Goal: Find specific page/section: Find specific page/section

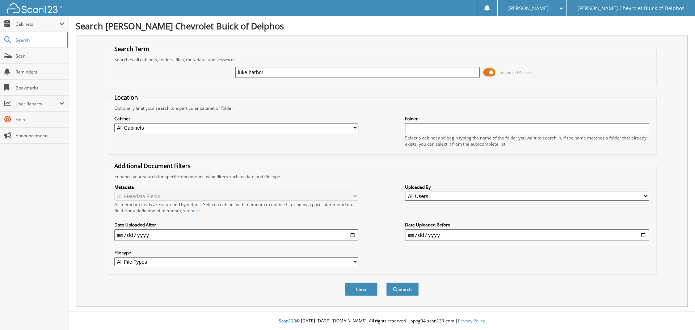
type input "luke harbor"
click at [386, 282] on button "Search" at bounding box center [402, 288] width 33 height 13
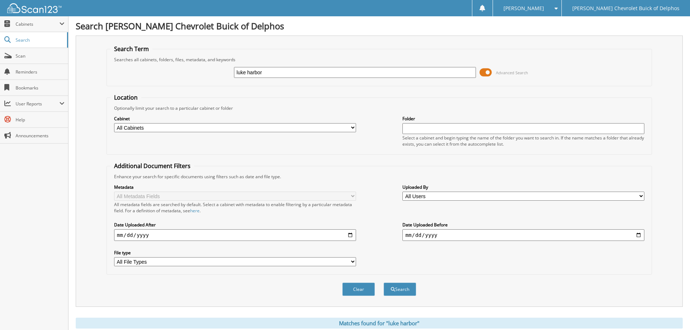
scroll to position [145, 0]
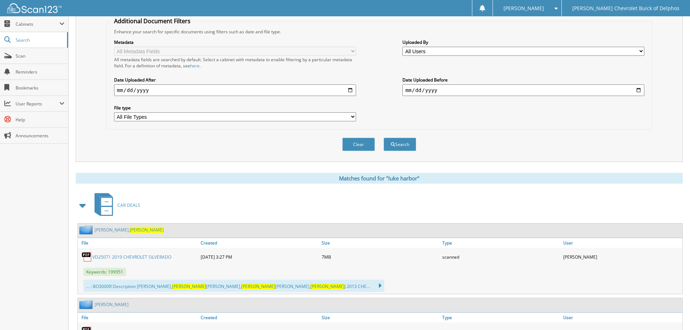
click at [121, 255] on link "VD25071 2019 CHEVROLET SILVERADO" at bounding box center [131, 257] width 79 height 6
click at [37, 54] on span "Scan" at bounding box center [40, 56] width 49 height 6
